Goal: Transaction & Acquisition: Obtain resource

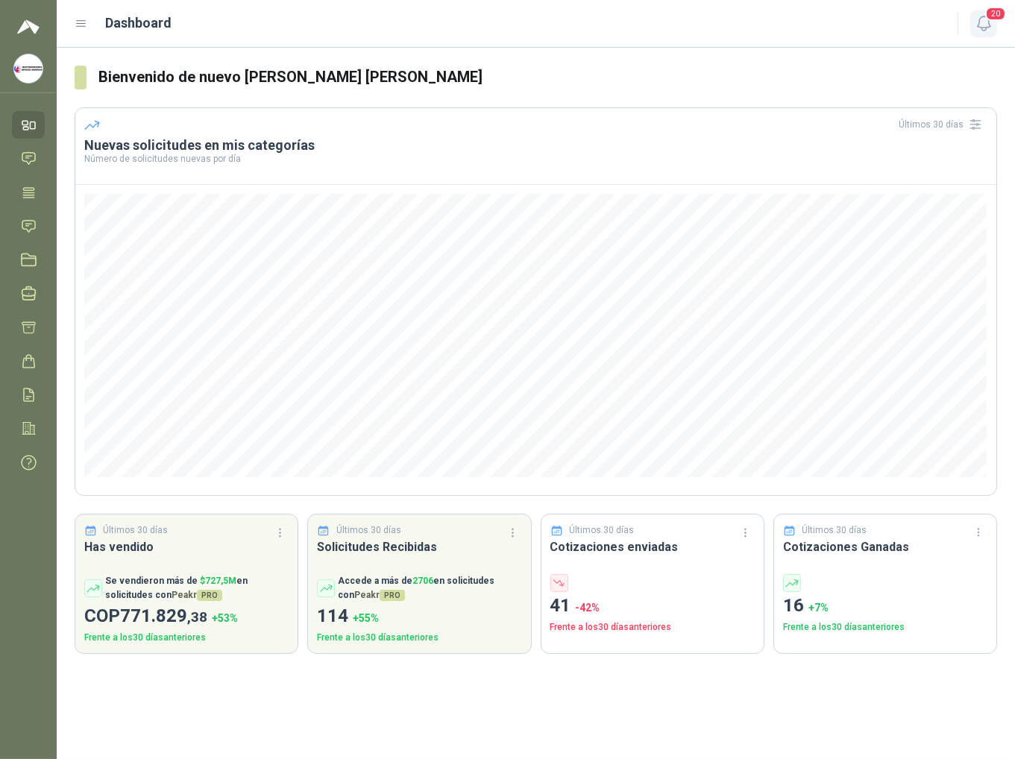
click at [406, 16] on span "20" at bounding box center [995, 14] width 21 height 14
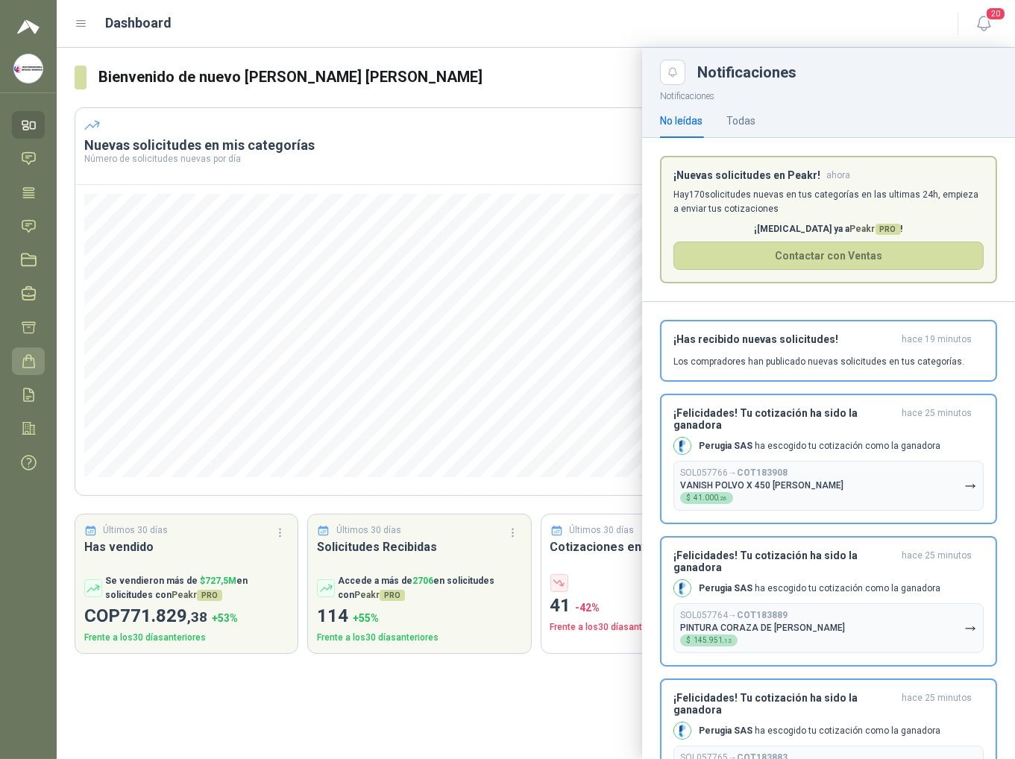
click at [32, 359] on icon at bounding box center [29, 362] width 16 height 16
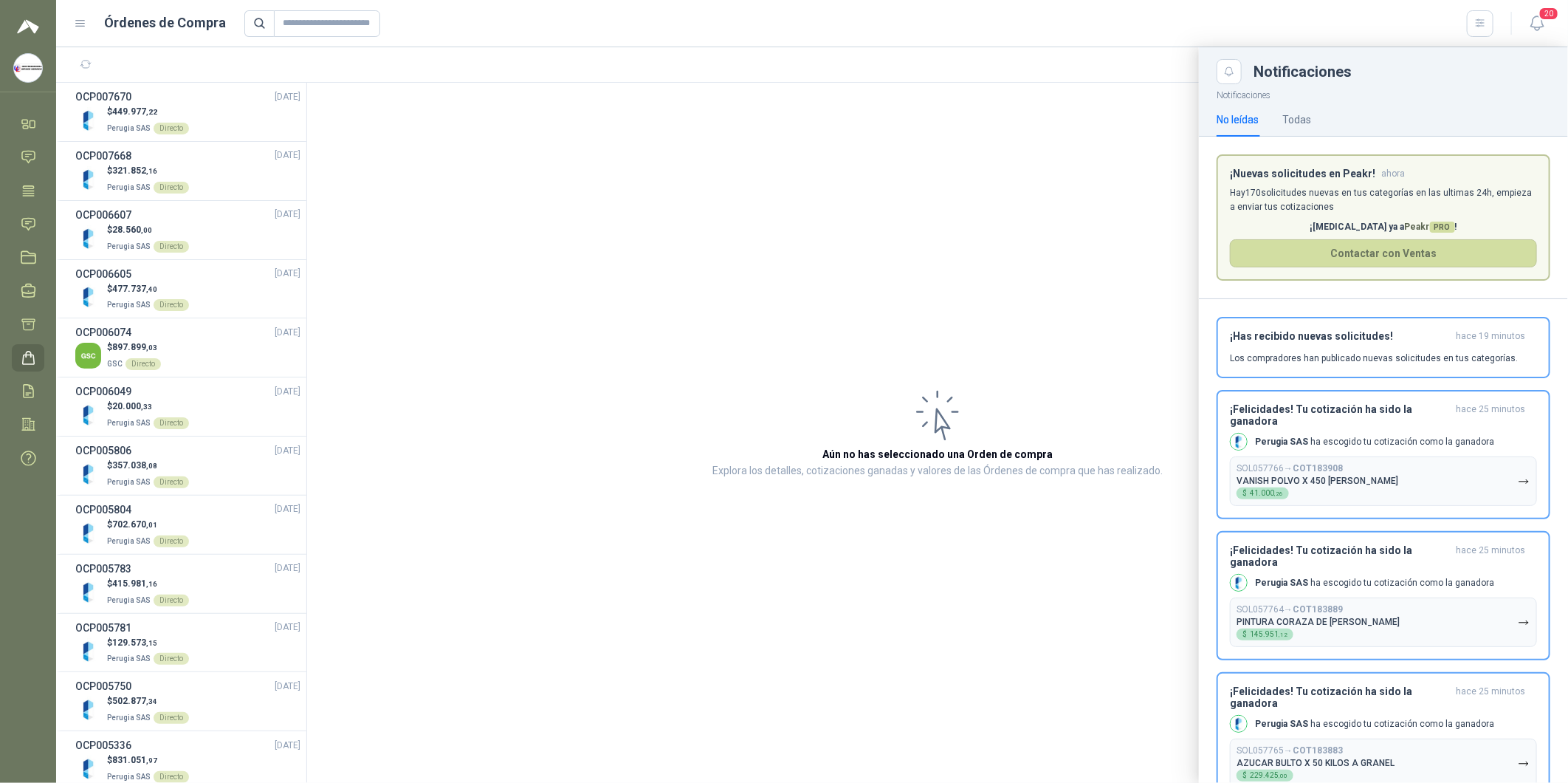
click at [402, 293] on div at bounding box center [812, 415] width 1512 height 735
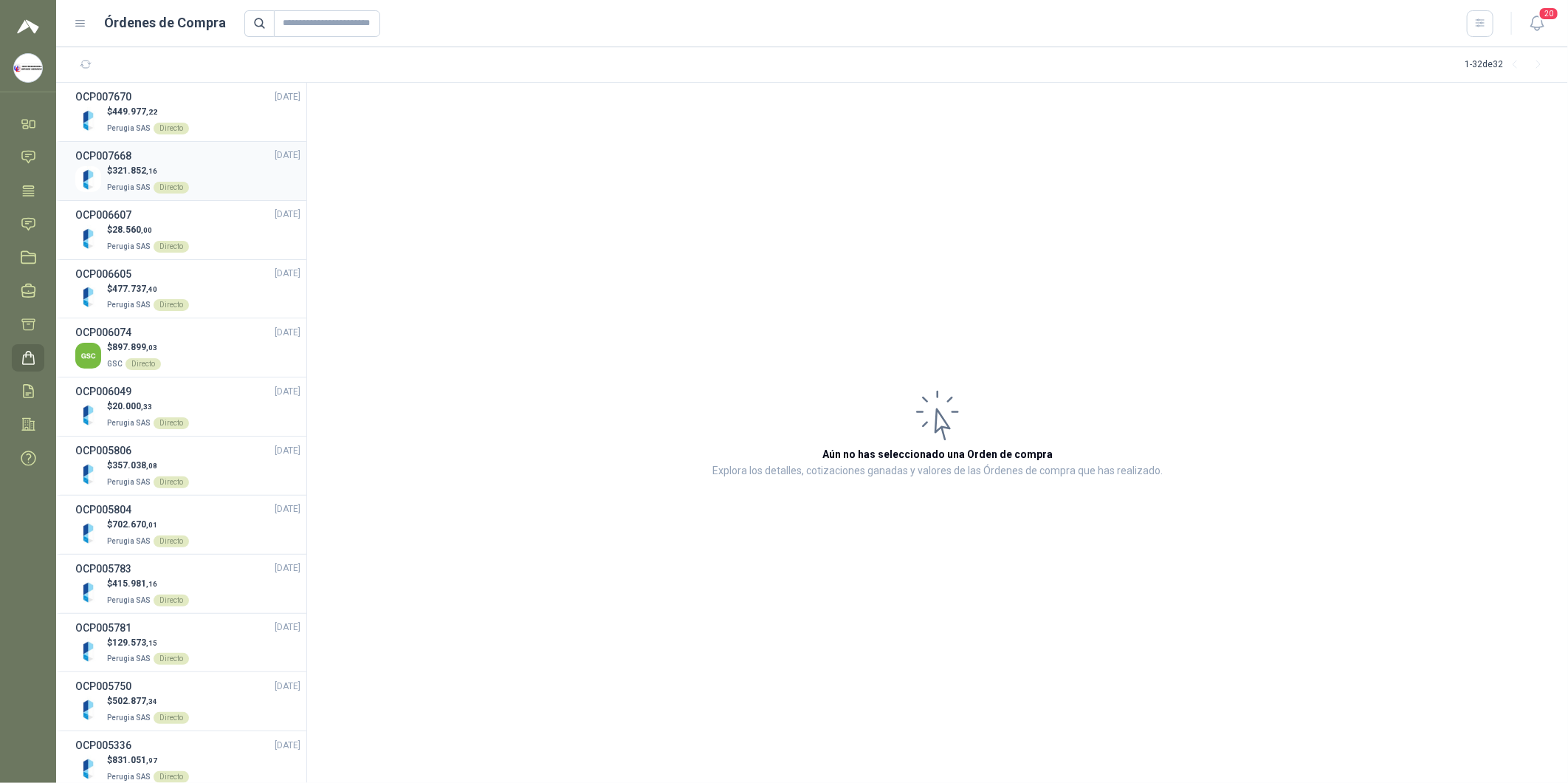
click at [170, 165] on p "$ 321.852 ,16" at bounding box center [147, 171] width 82 height 14
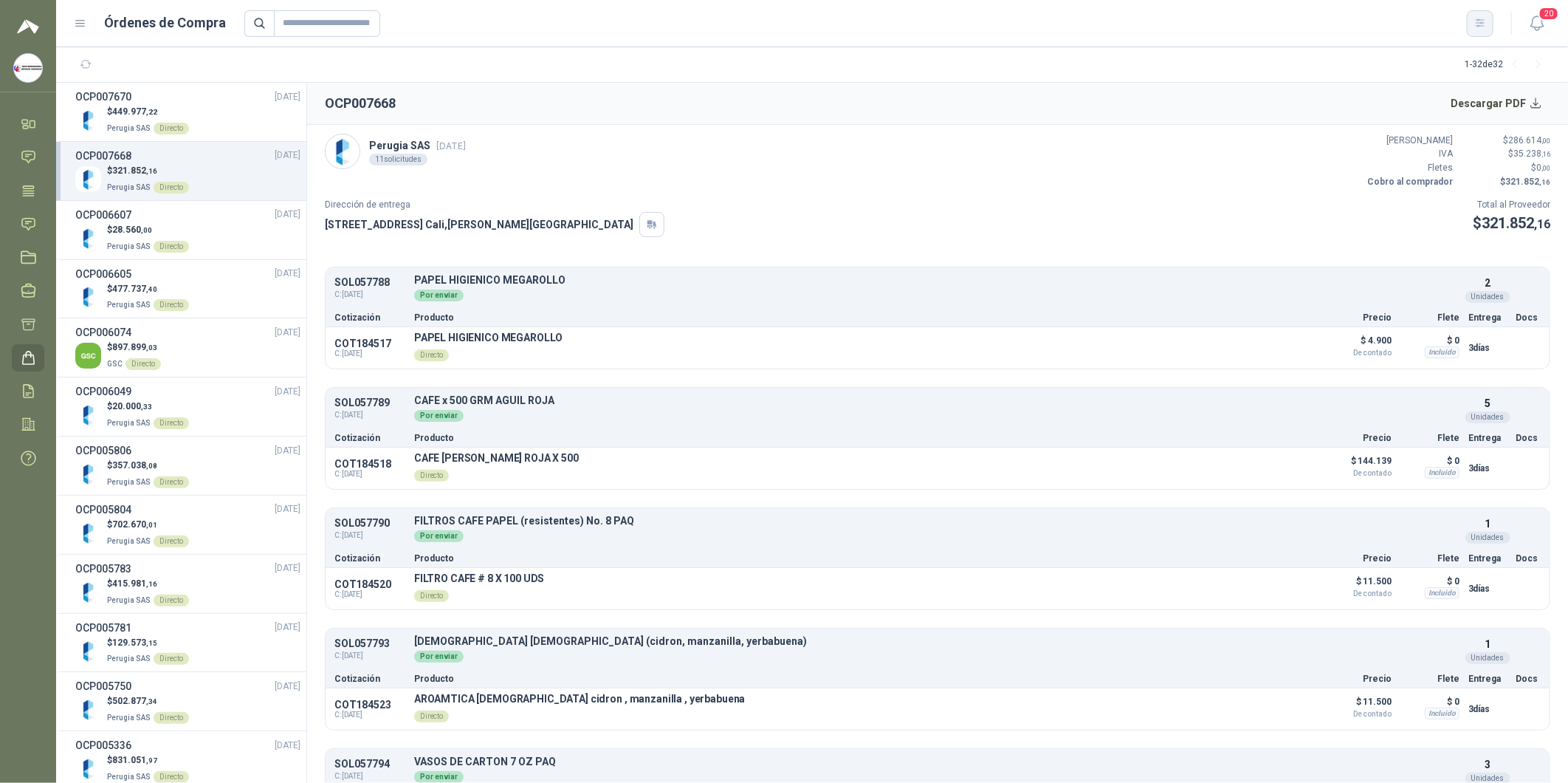
click at [402, 25] on icon "button" at bounding box center [1480, 23] width 13 height 13
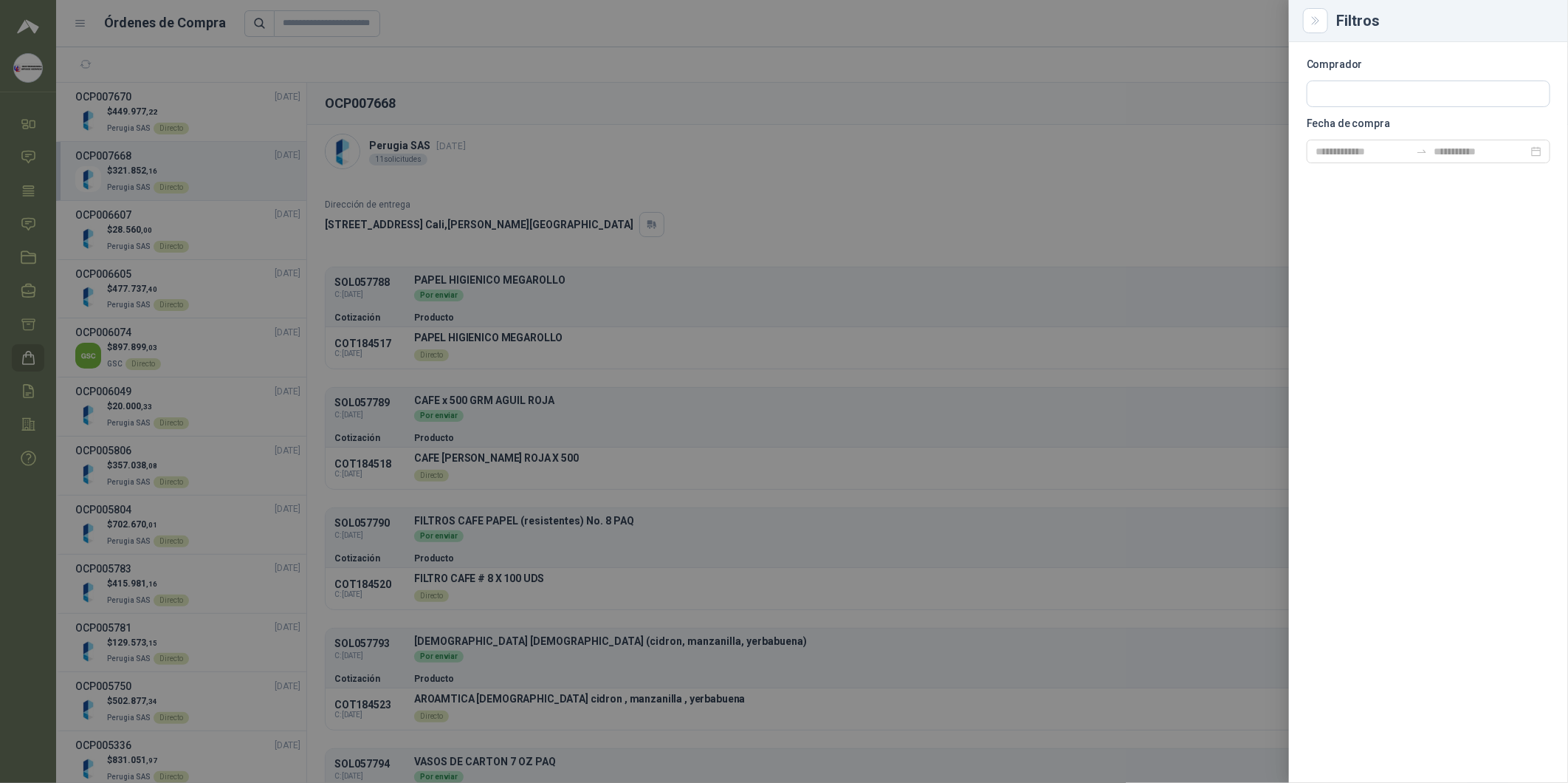
click at [402, 10] on div at bounding box center [784, 391] width 1568 height 783
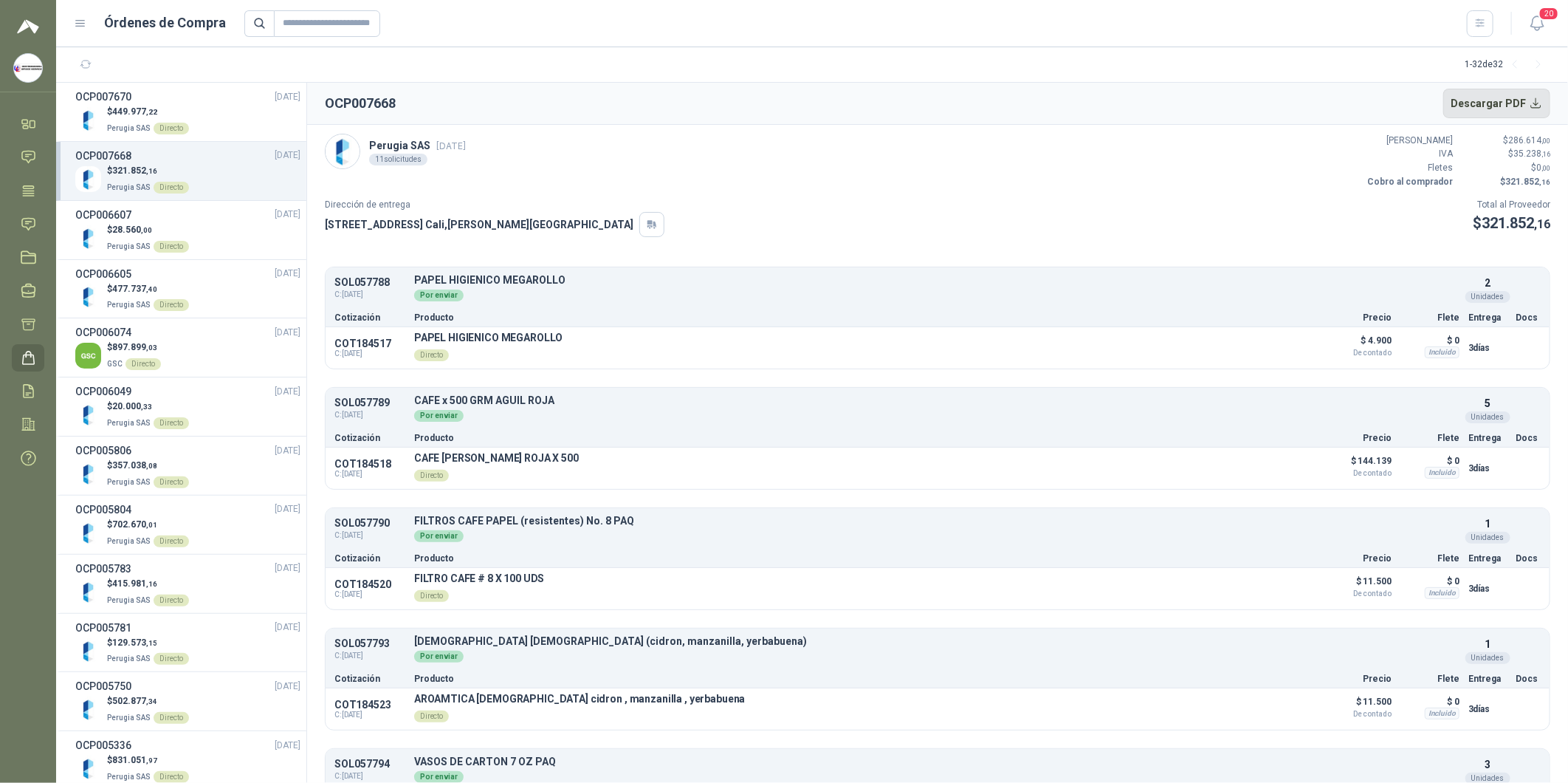
click at [402, 103] on button "Descargar PDF" at bounding box center [1497, 104] width 108 height 30
click at [184, 103] on div "OCP007670 [DATE]" at bounding box center [187, 97] width 225 height 16
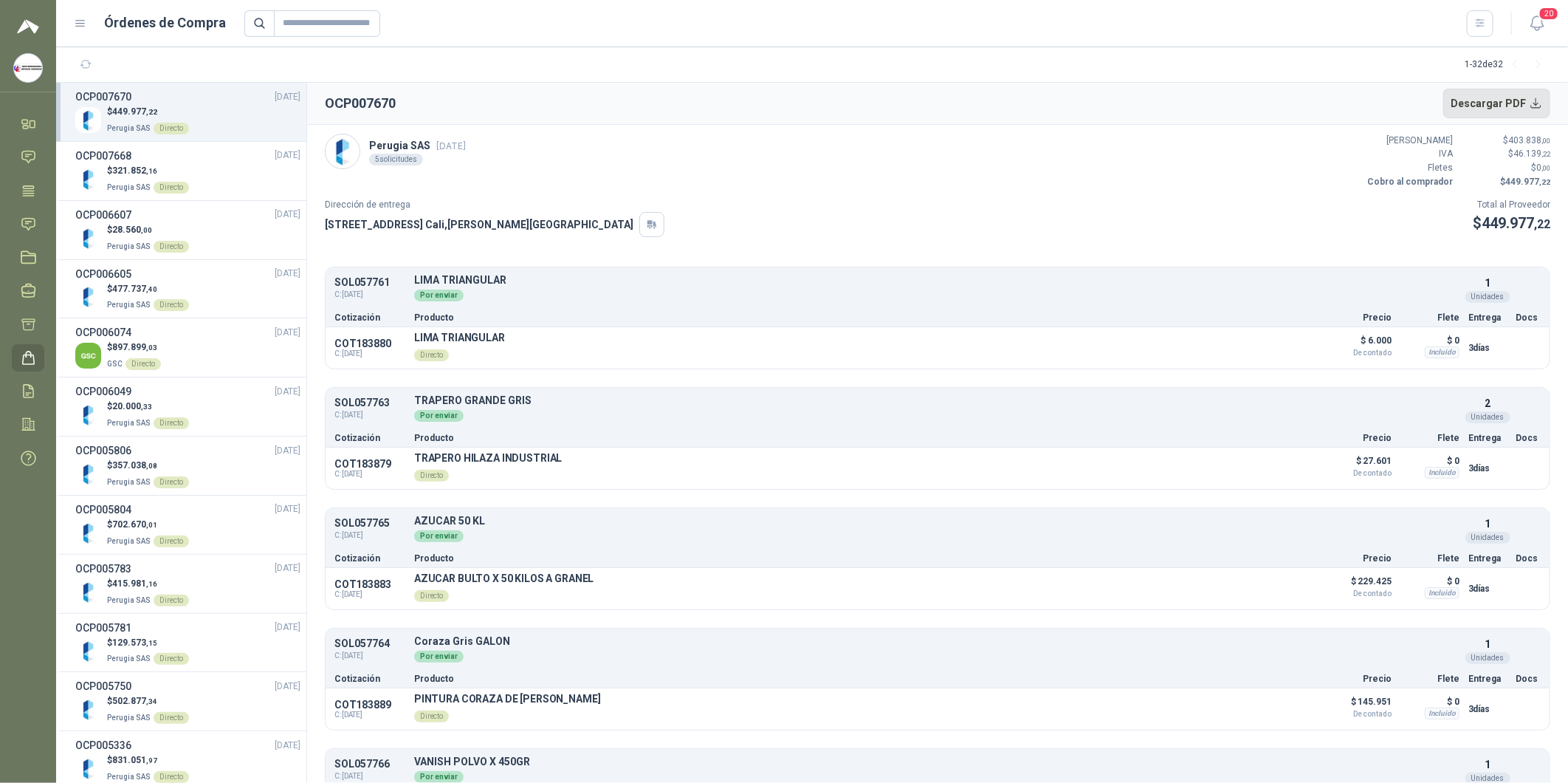
click at [402, 101] on button "Descargar PDF" at bounding box center [1497, 104] width 108 height 30
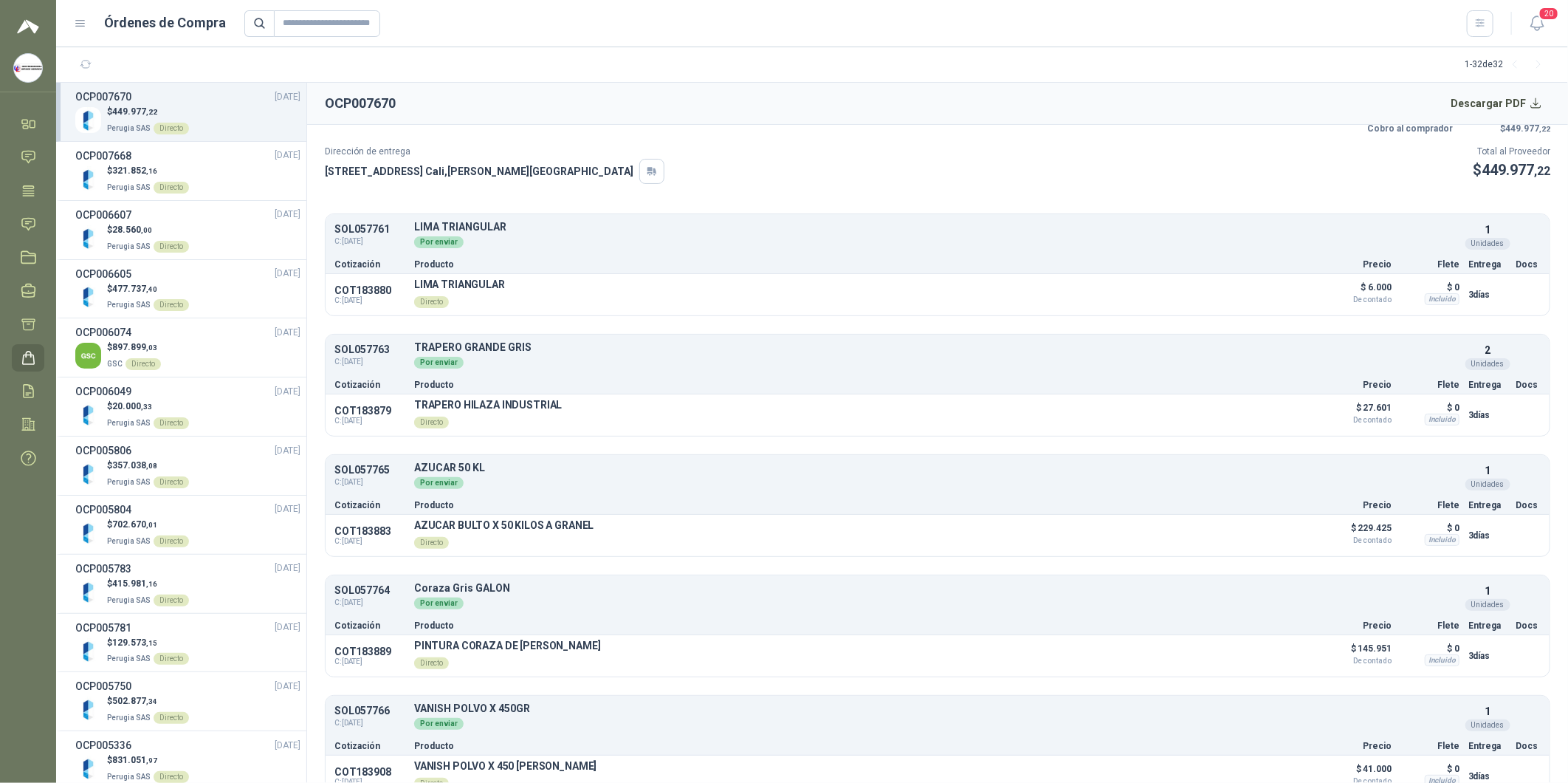
scroll to position [80, 0]
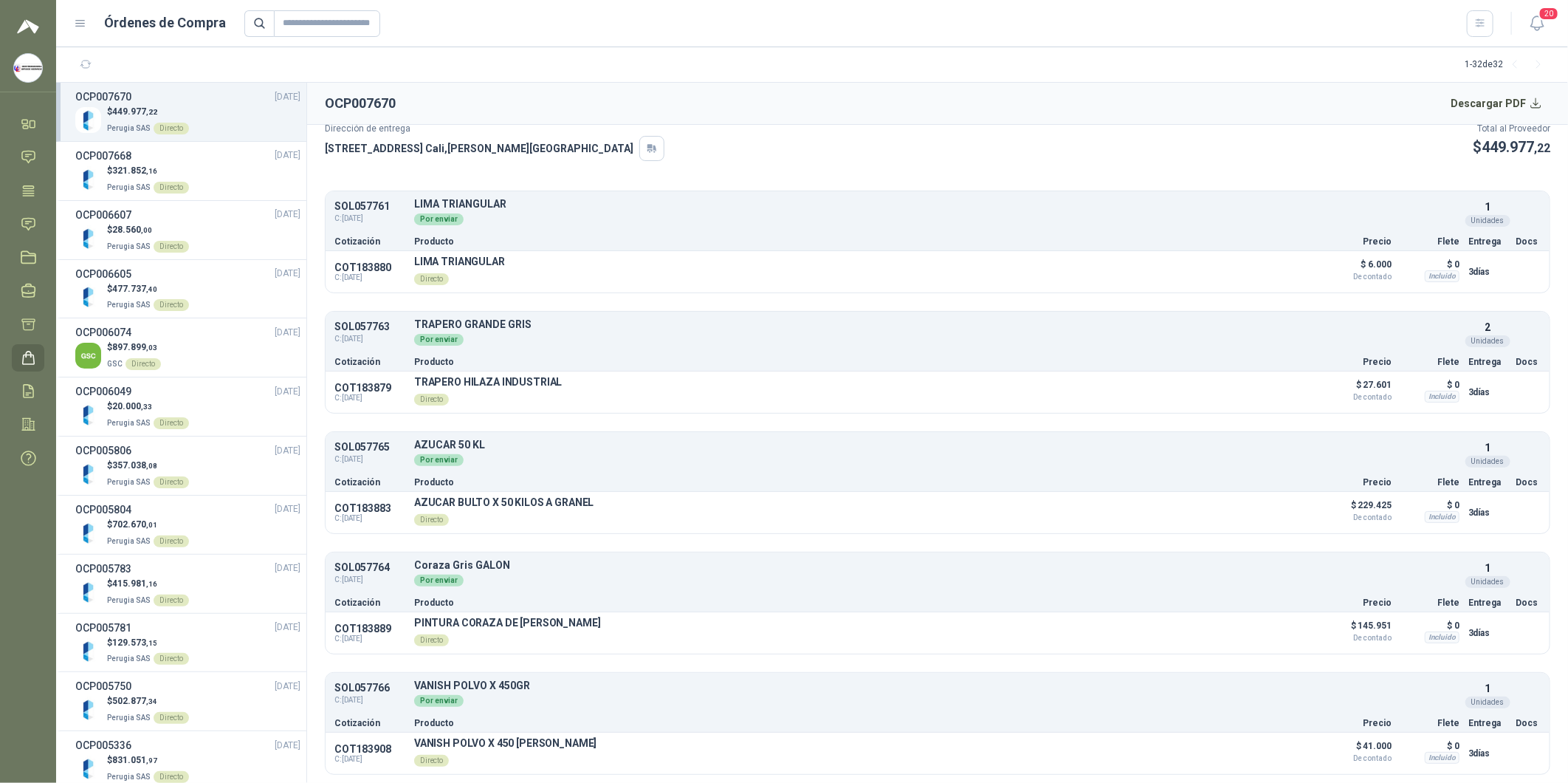
click at [402, 167] on article "Perugia SAS [DATE] 5 solicitudes Valor Bruto $ 403.838 ,00 IVA $ 46.139 ,22 [PE…" at bounding box center [937, 453] width 1261 height 658
